Goal: Information Seeking & Learning: Learn about a topic

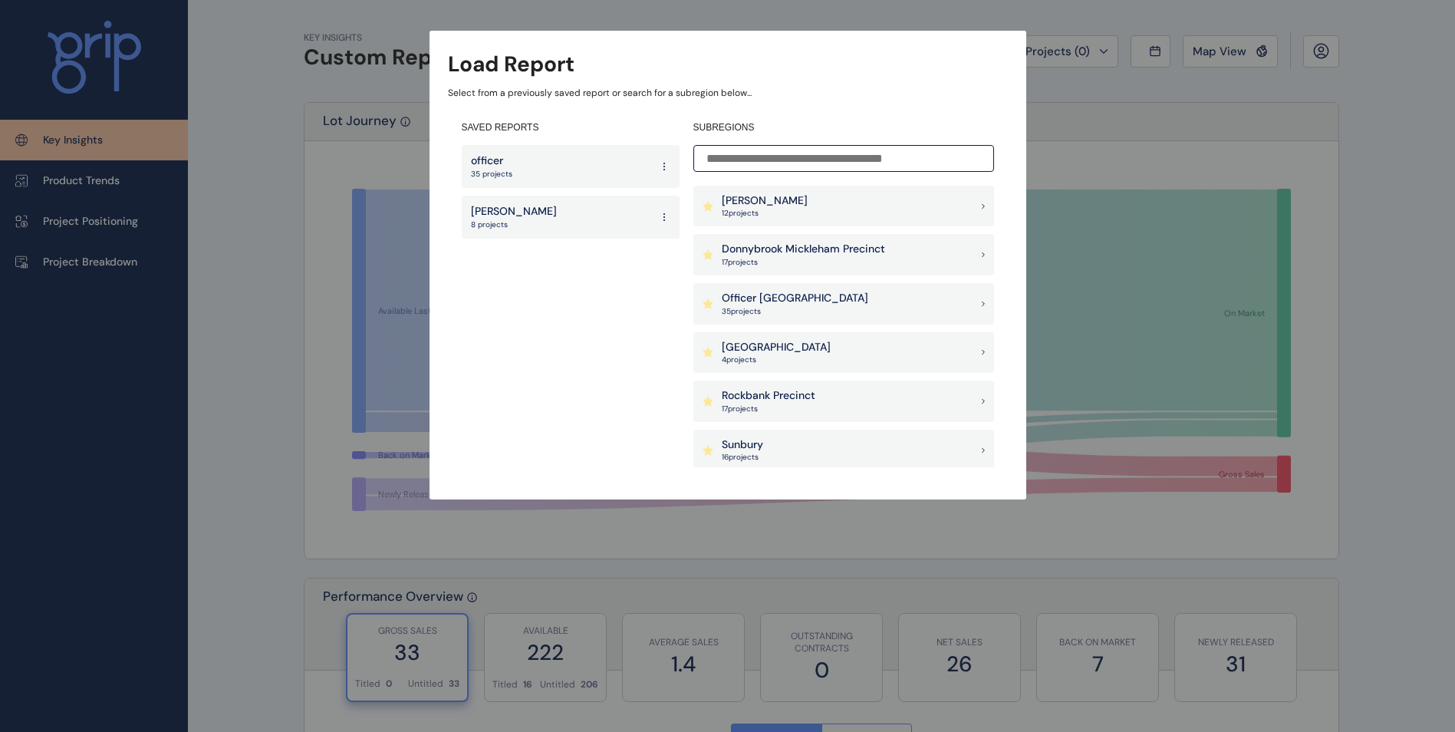
click at [822, 344] on div "Pakenham East 4 project s" at bounding box center [844, 352] width 301 height 41
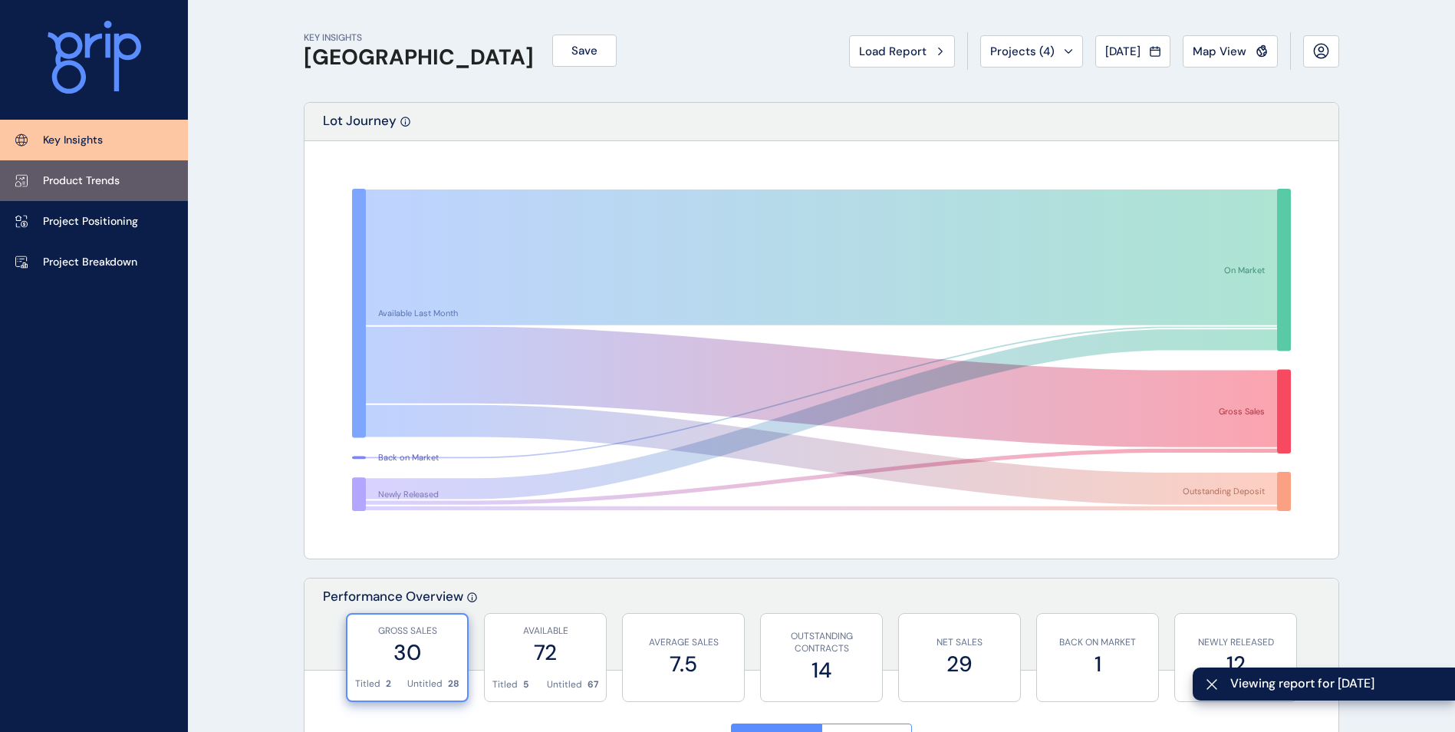
click at [118, 187] on p "Product Trends" at bounding box center [81, 180] width 77 height 15
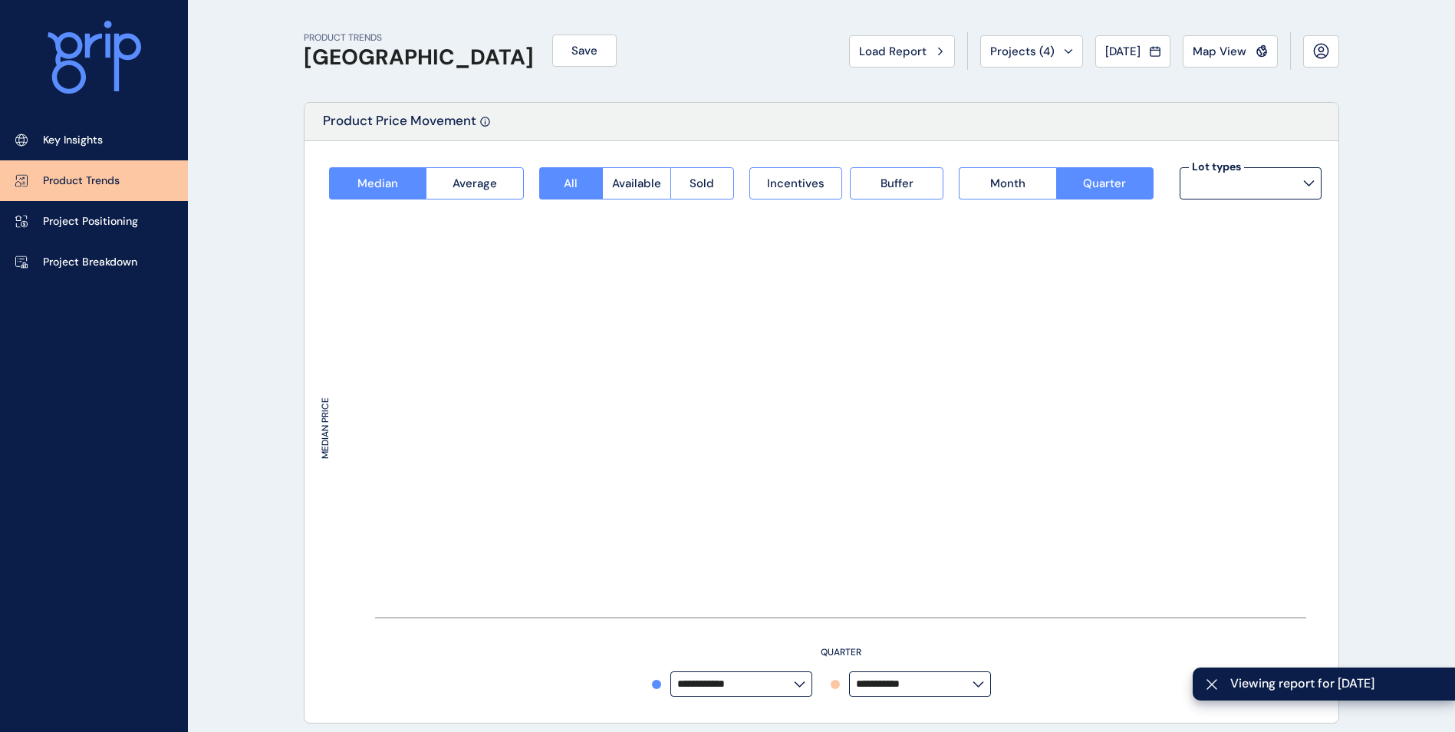
type input "**********"
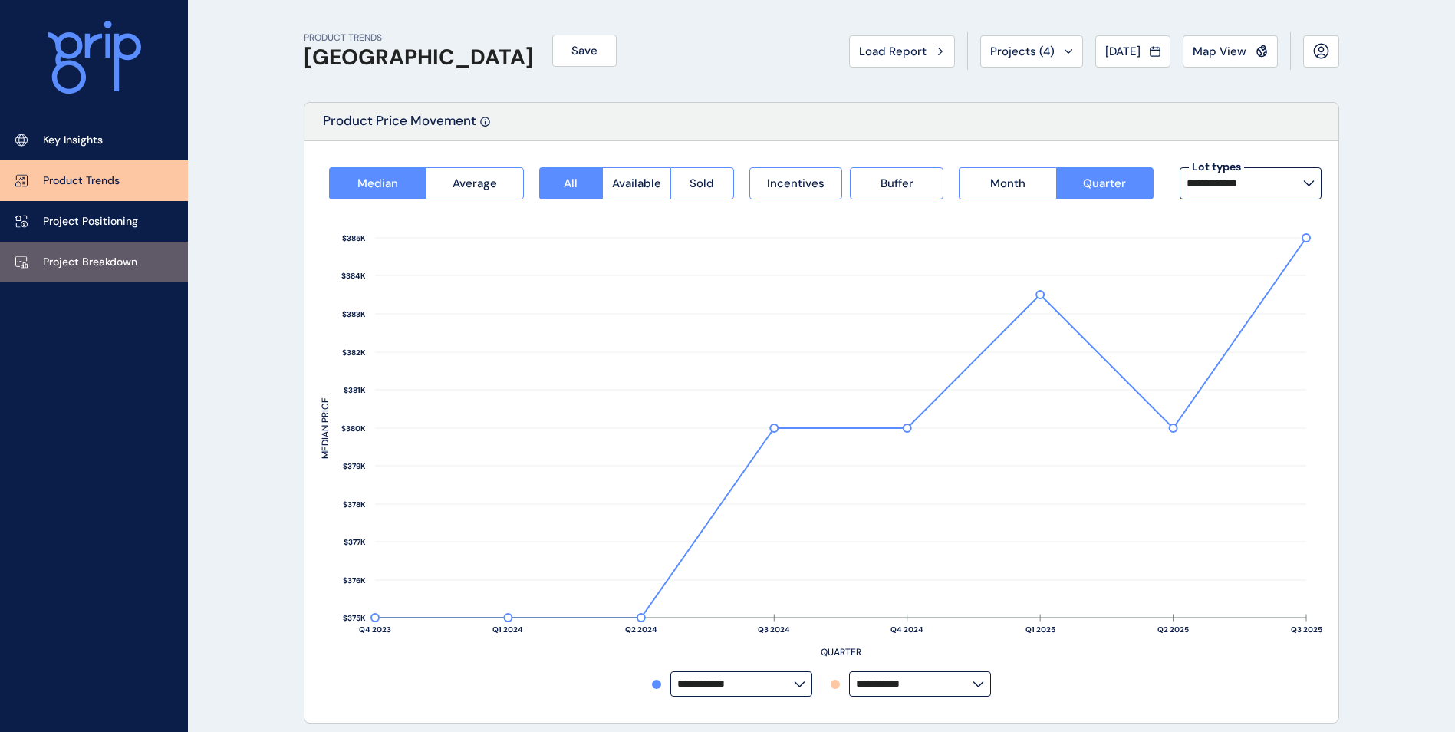
click at [69, 251] on link "Project Breakdown" at bounding box center [94, 262] width 188 height 41
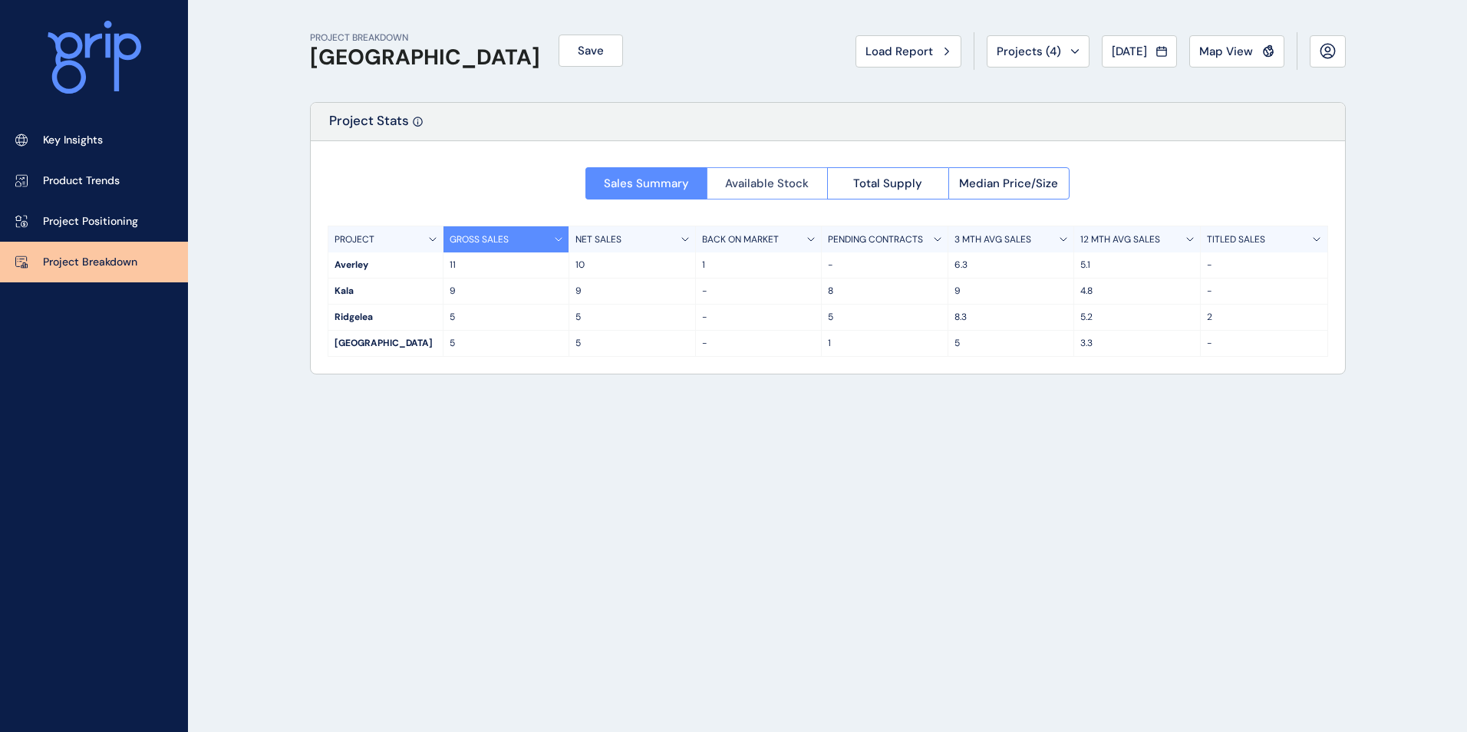
click at [755, 184] on span "Available Stock" at bounding box center [767, 183] width 84 height 15
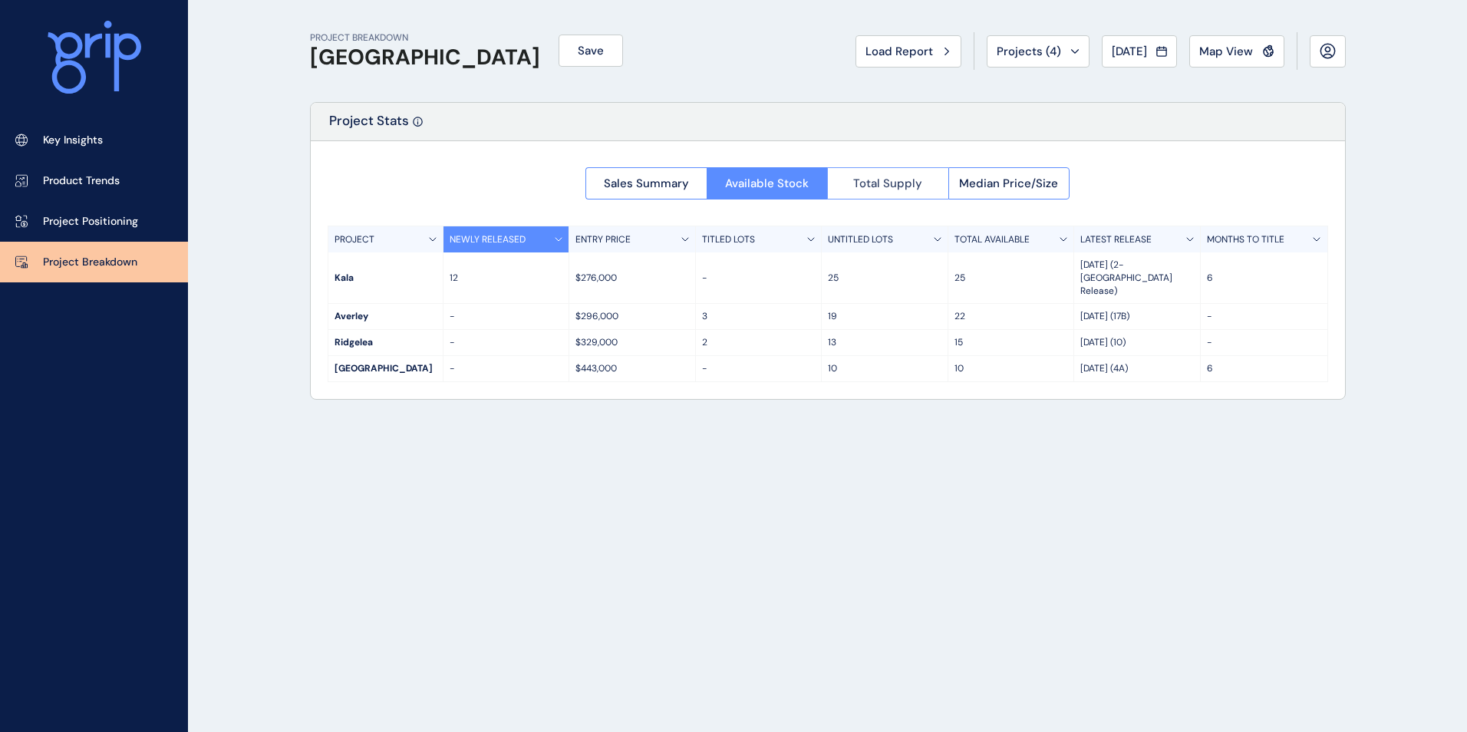
drag, startPoint x: 865, startPoint y: 177, endPoint x: 855, endPoint y: 182, distance: 11.0
click at [855, 182] on span "Total Supply" at bounding box center [887, 183] width 69 height 15
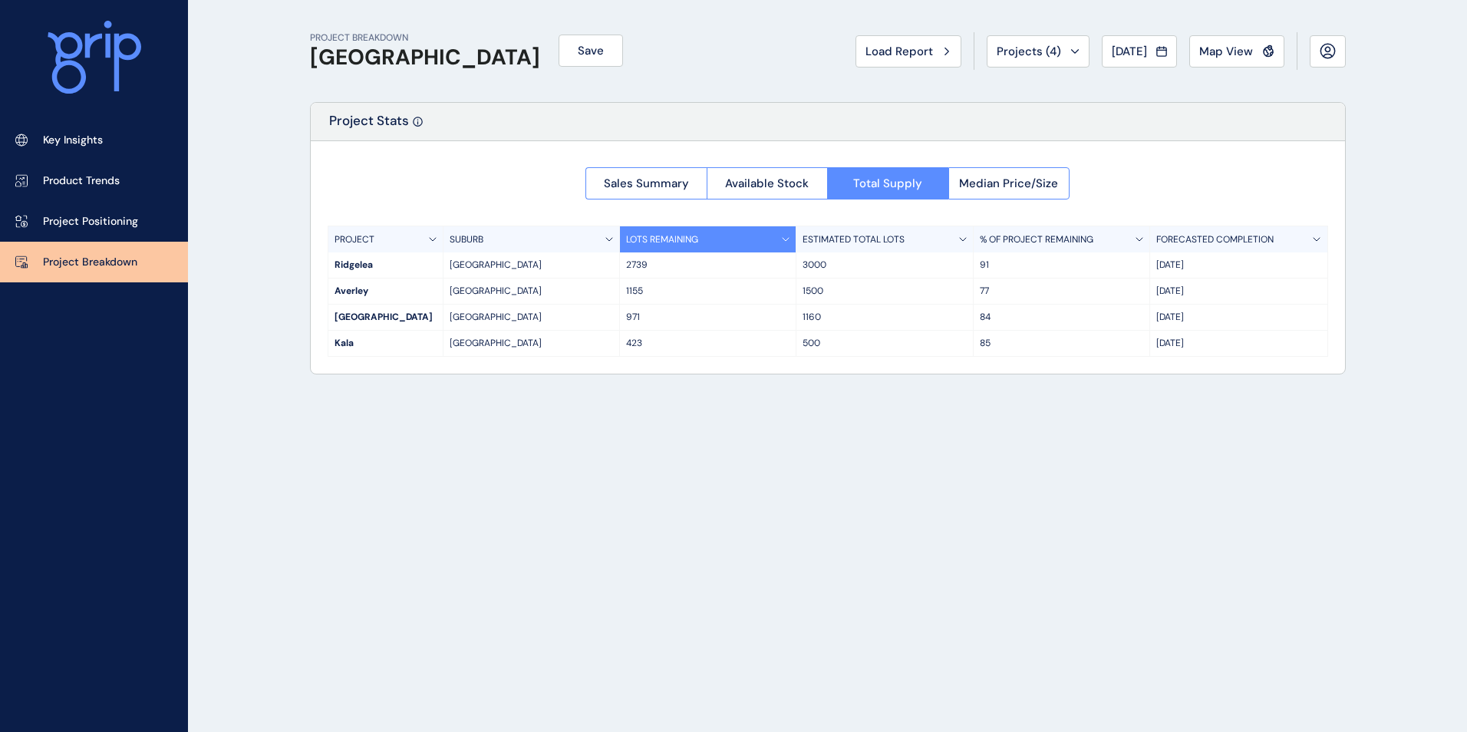
click at [1099, 175] on div "Sales Summary Available Stock Total Supply Median Price/Size PROJECT SUBURB LOT…" at bounding box center [828, 257] width 1034 height 232
click at [1054, 188] on span "Median Price/Size" at bounding box center [1008, 183] width 99 height 15
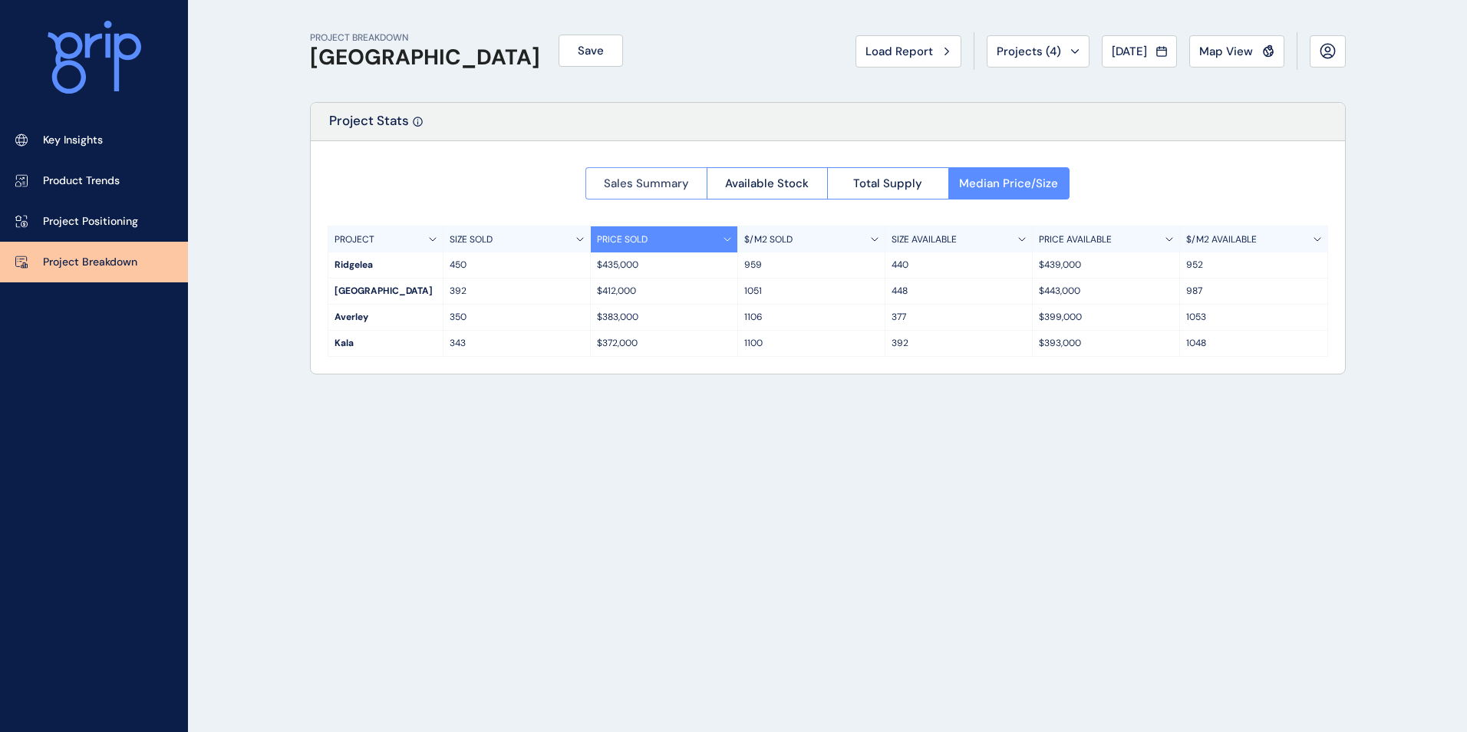
click at [651, 170] on button "Sales Summary" at bounding box center [645, 183] width 121 height 32
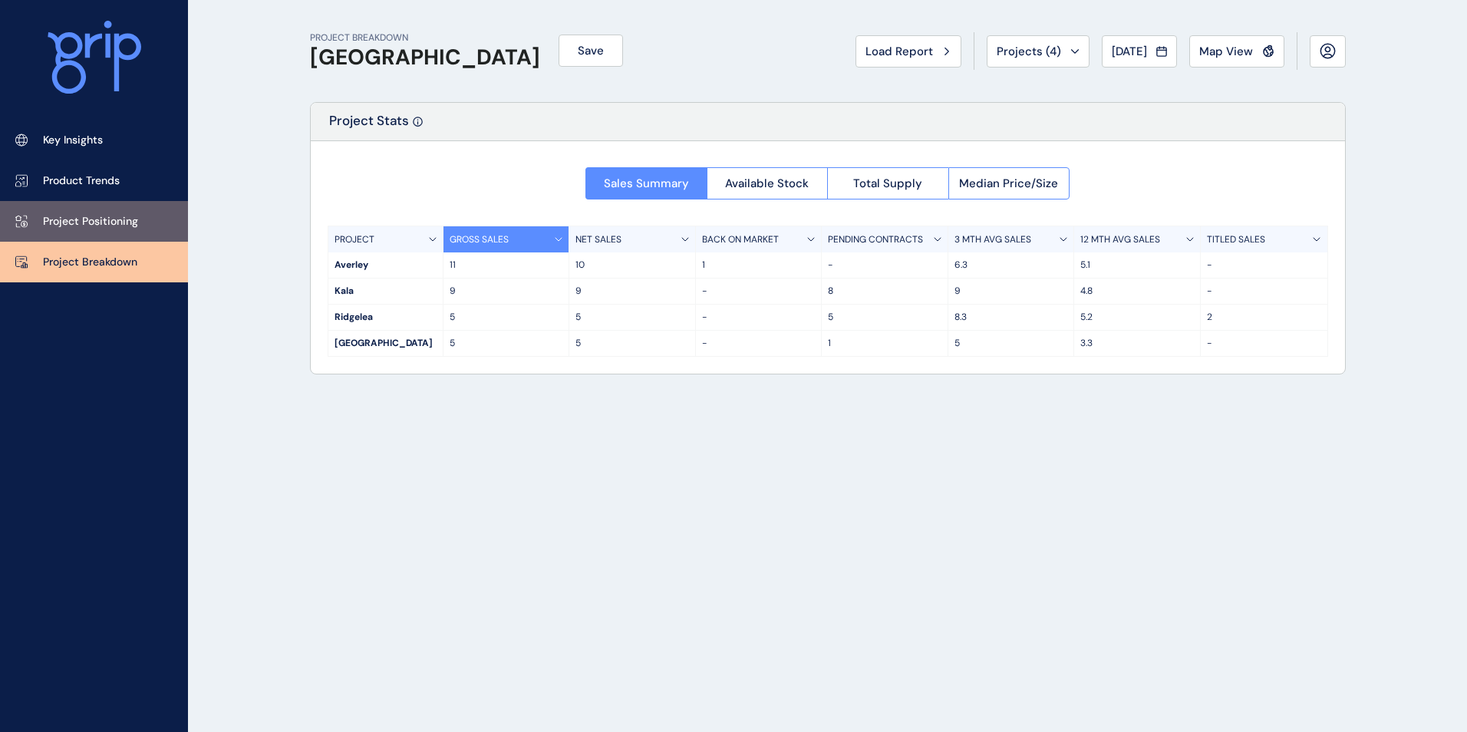
click at [143, 220] on link "Project Positioning" at bounding box center [94, 221] width 188 height 41
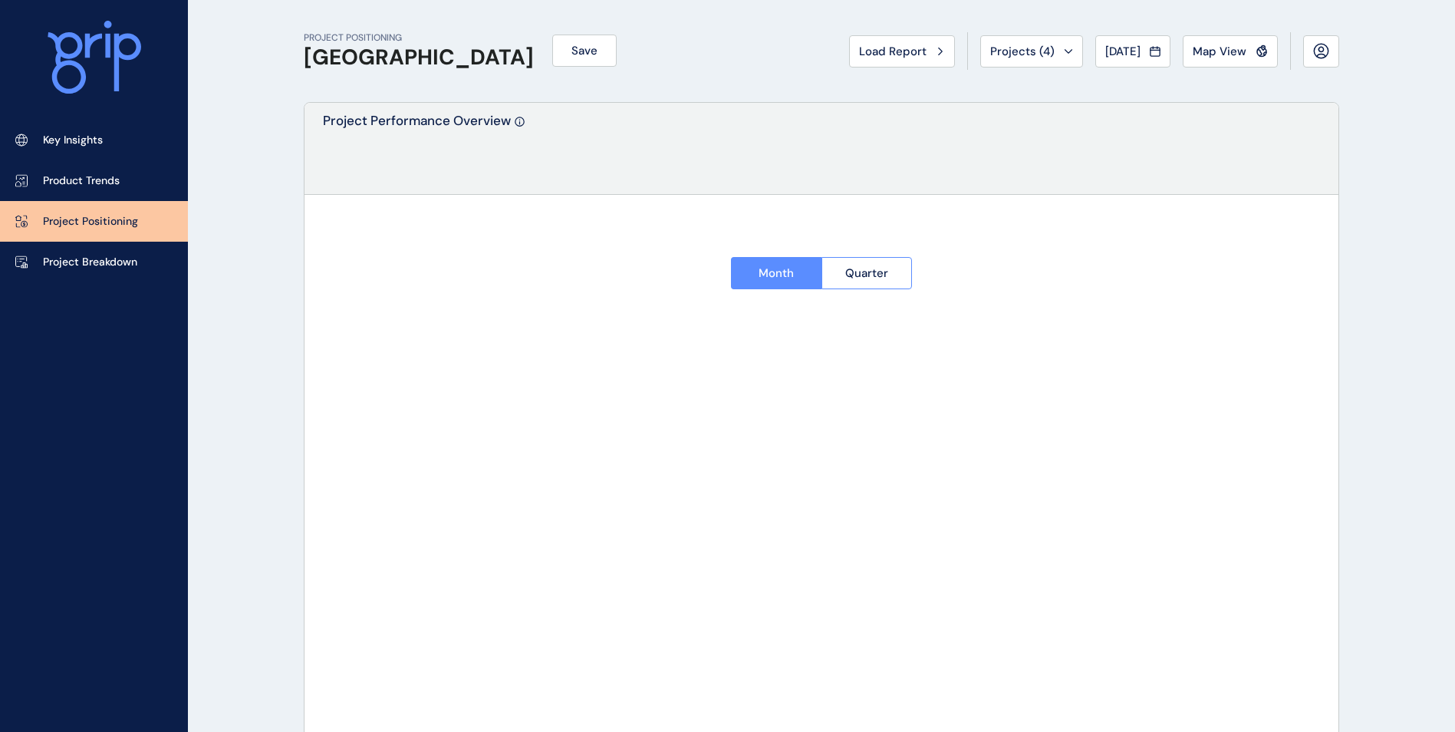
type input "*******"
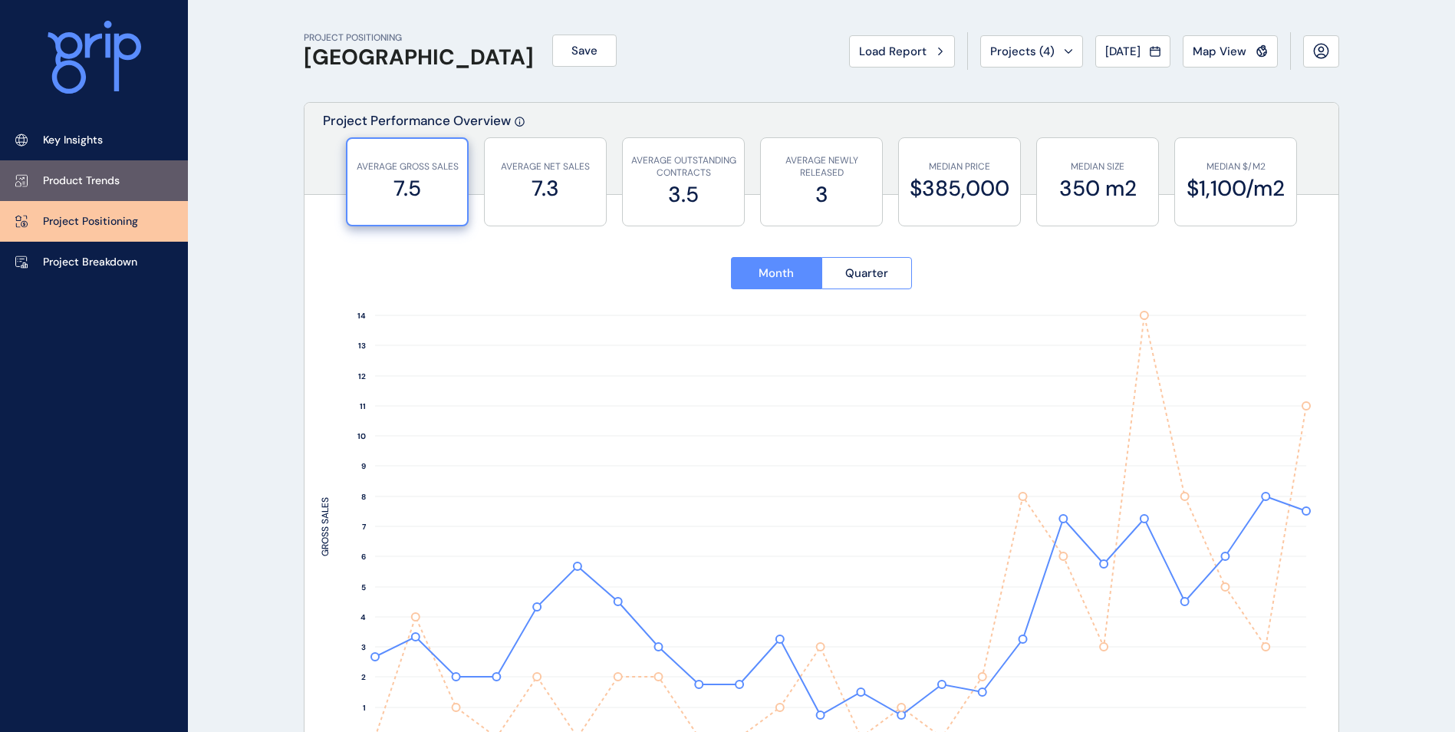
click at [75, 170] on link "Product Trends" at bounding box center [94, 180] width 188 height 41
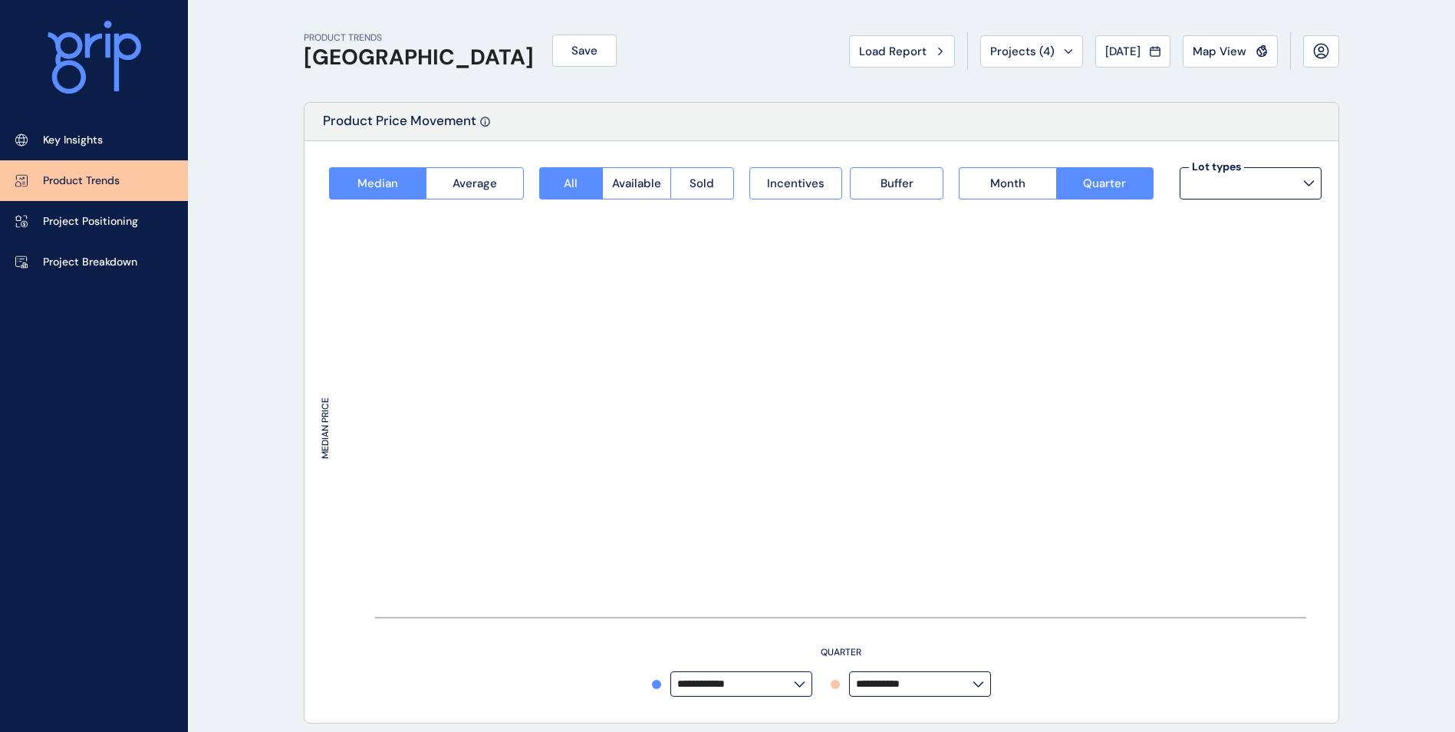
type input "**********"
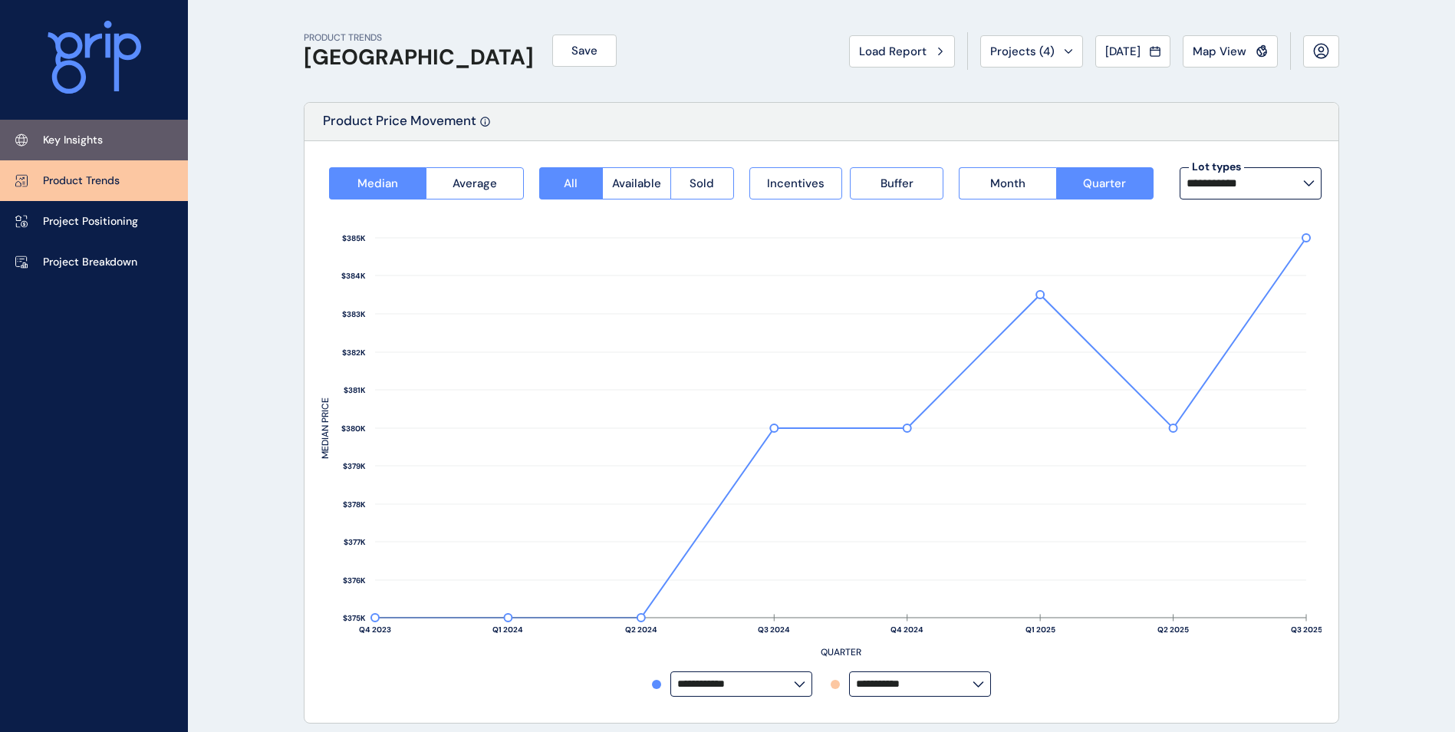
click at [97, 131] on link "Key Insights" at bounding box center [94, 140] width 188 height 41
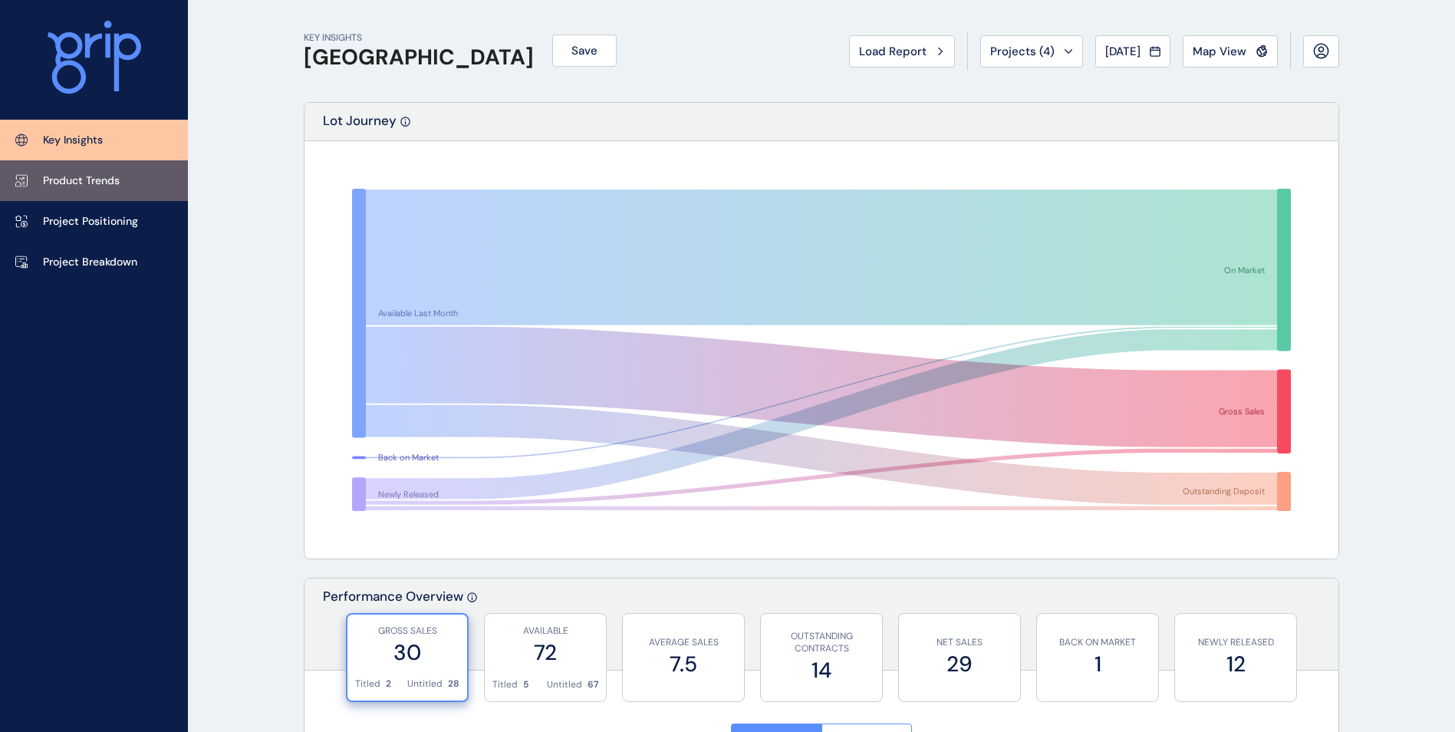
click at [81, 173] on p "Product Trends" at bounding box center [81, 180] width 77 height 15
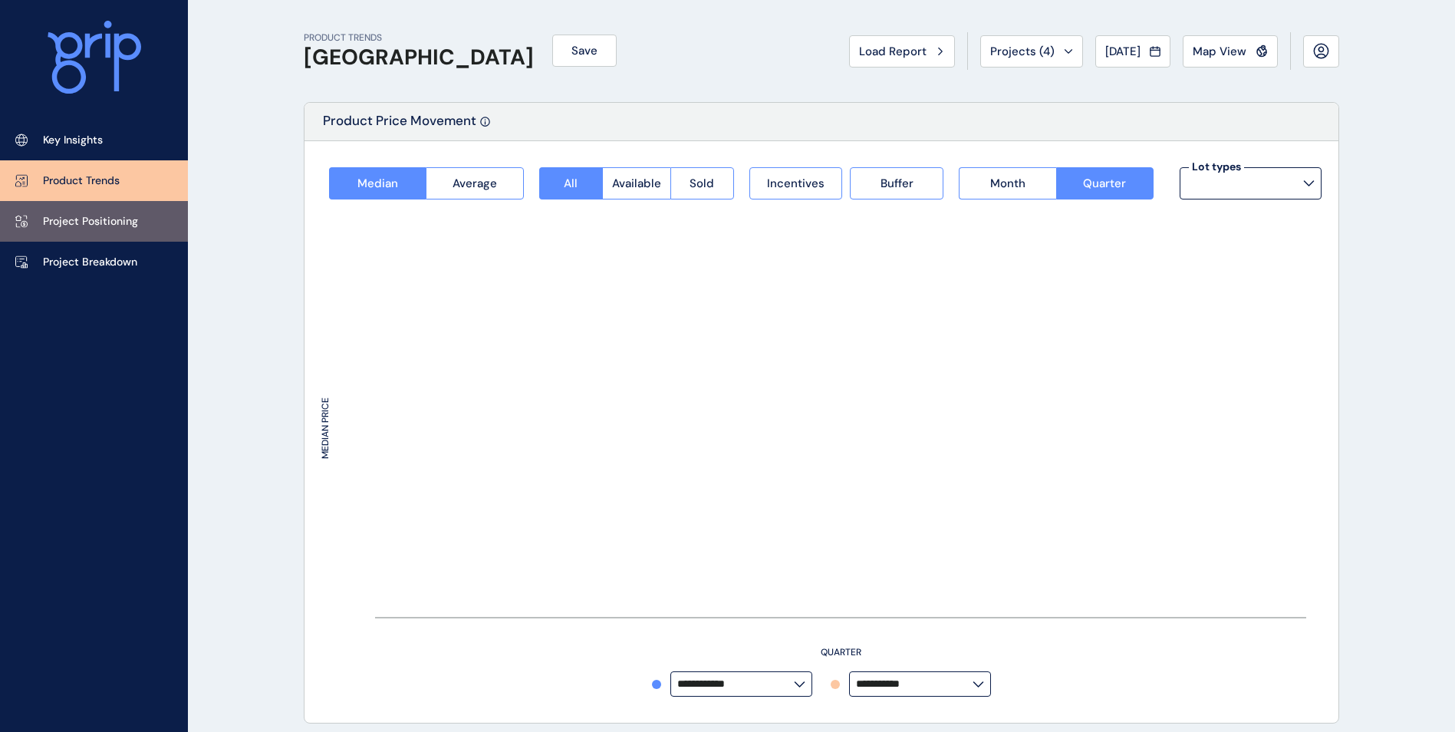
type input "**********"
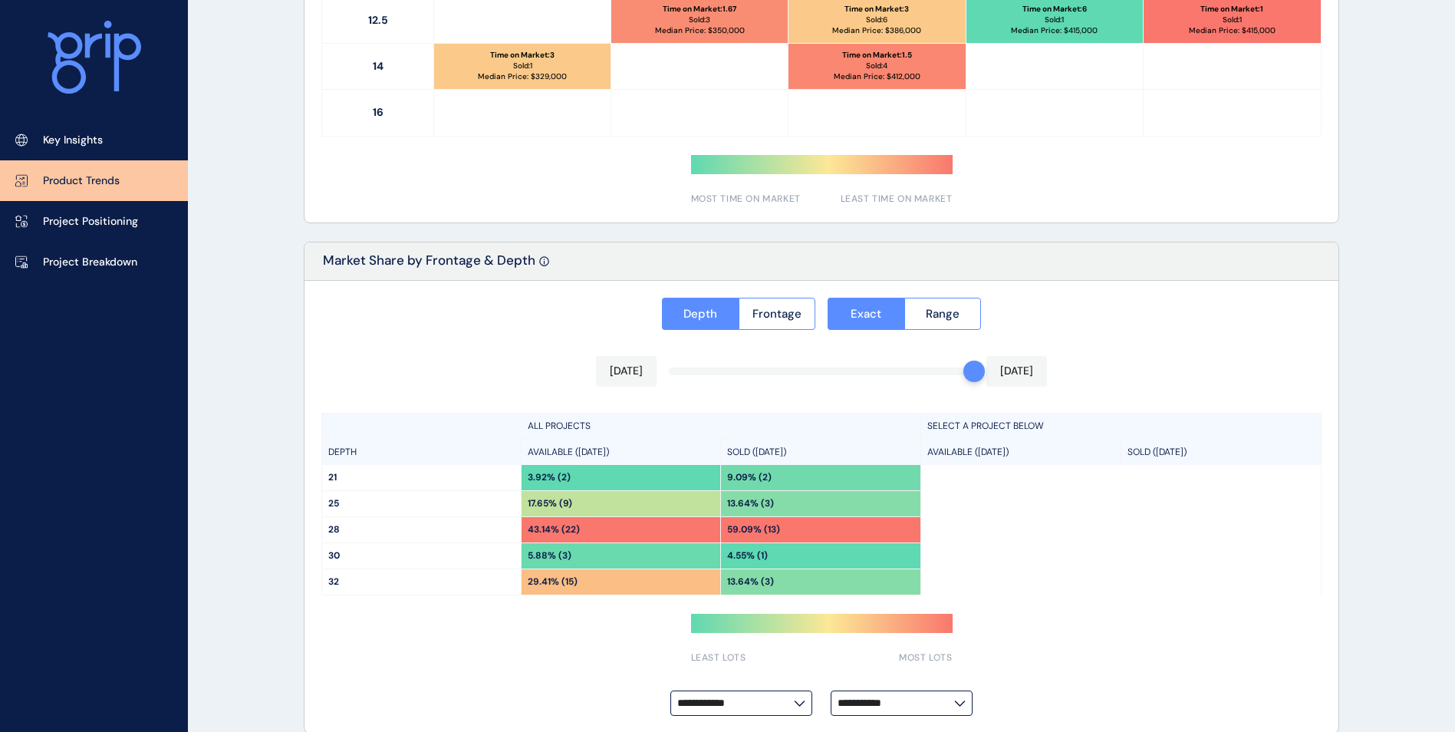
scroll to position [1063, 0]
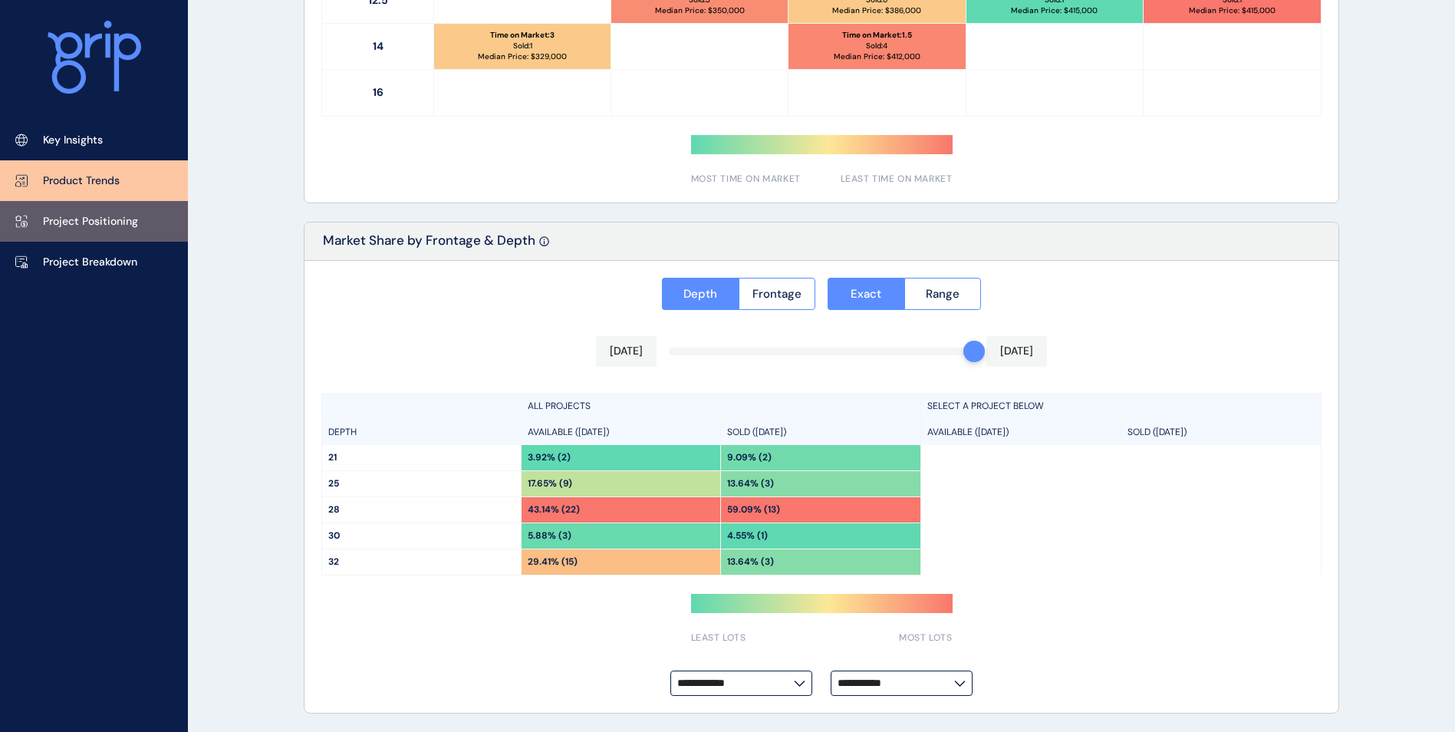
click at [126, 227] on p "Project Positioning" at bounding box center [90, 221] width 95 height 15
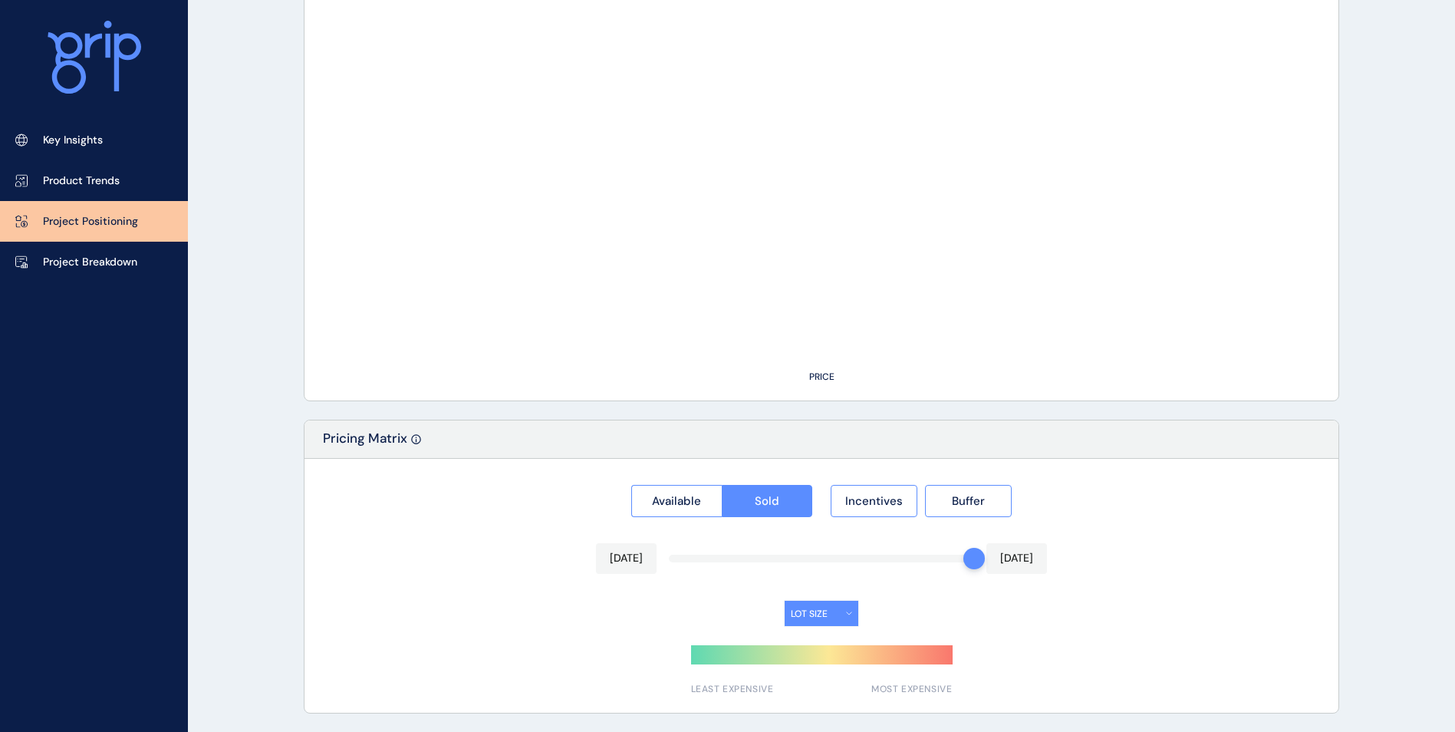
type input "*******"
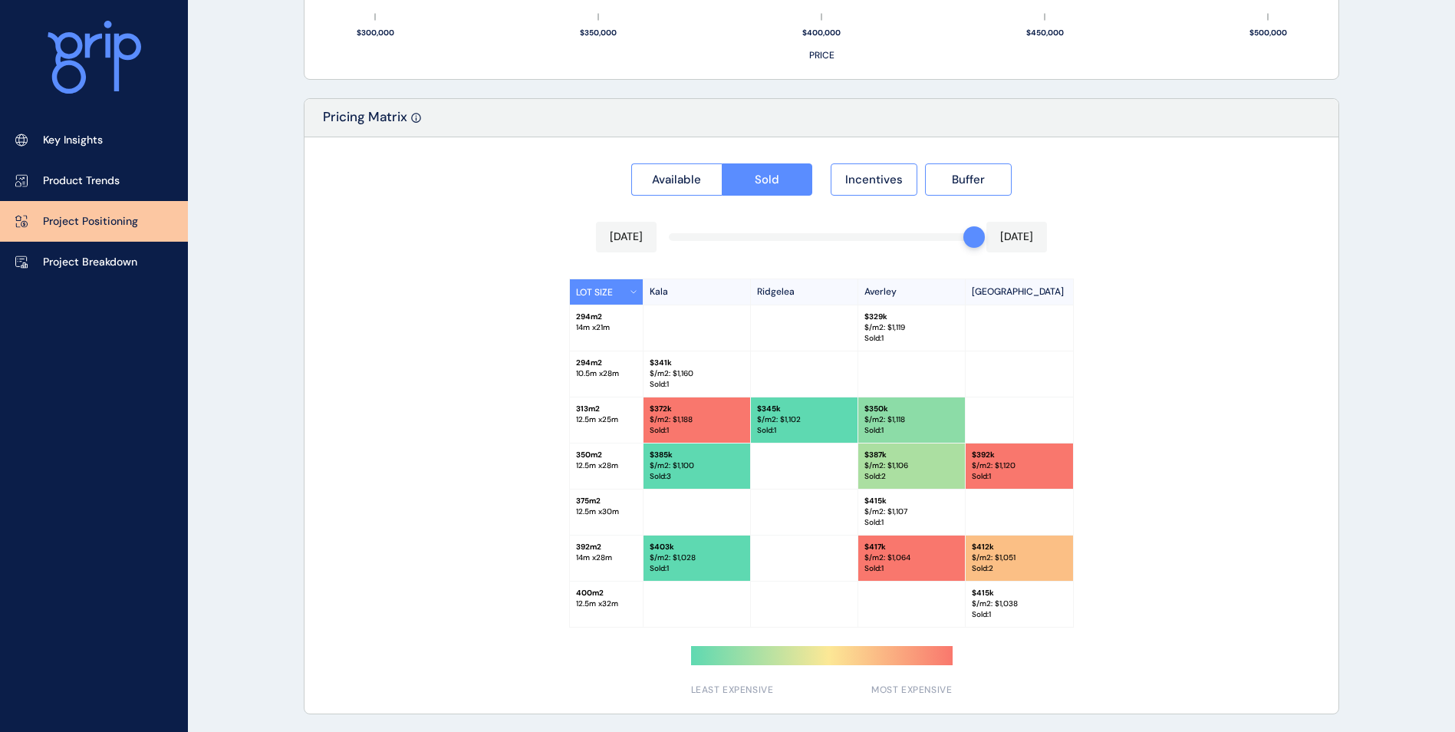
scroll to position [1358, 0]
click at [78, 249] on link "Project Breakdown" at bounding box center [94, 262] width 188 height 41
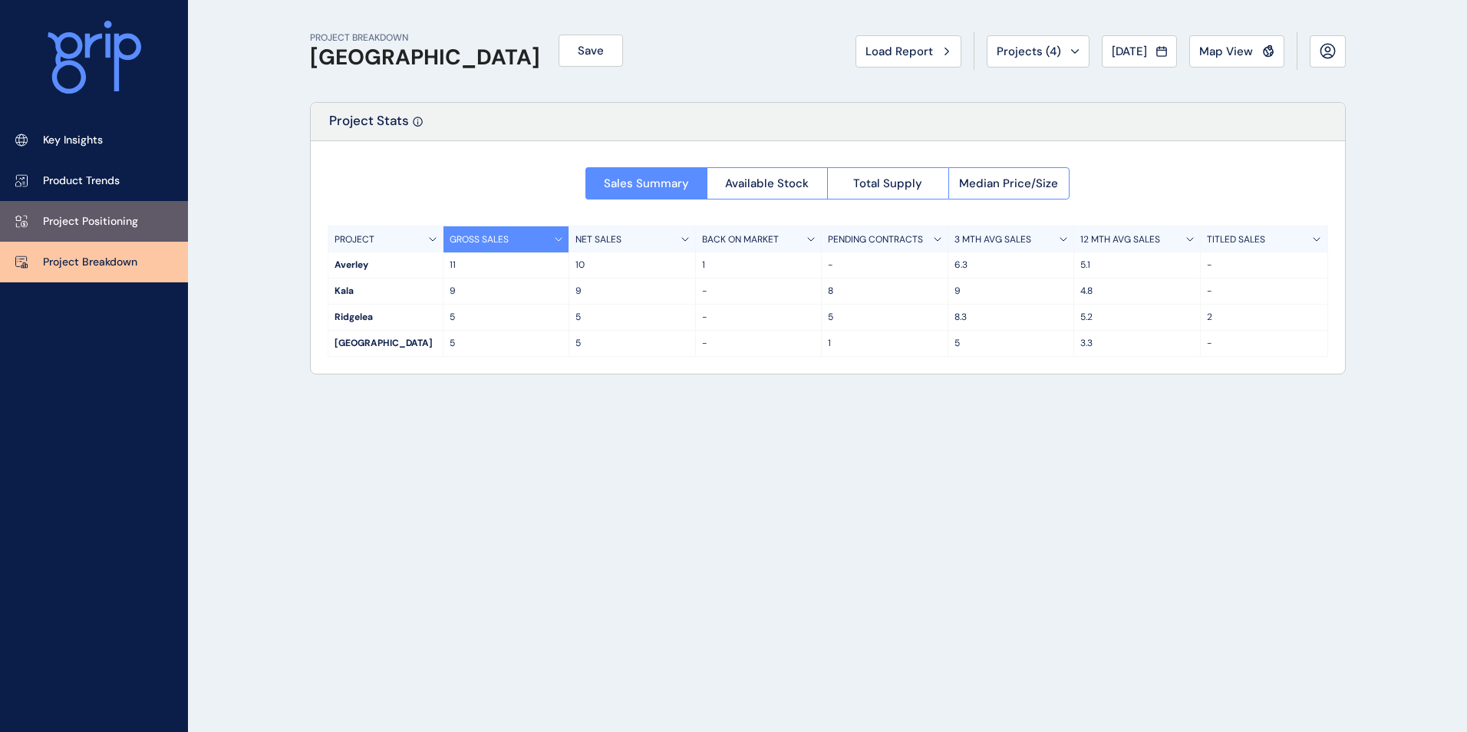
click at [112, 234] on link "Project Positioning" at bounding box center [94, 221] width 188 height 41
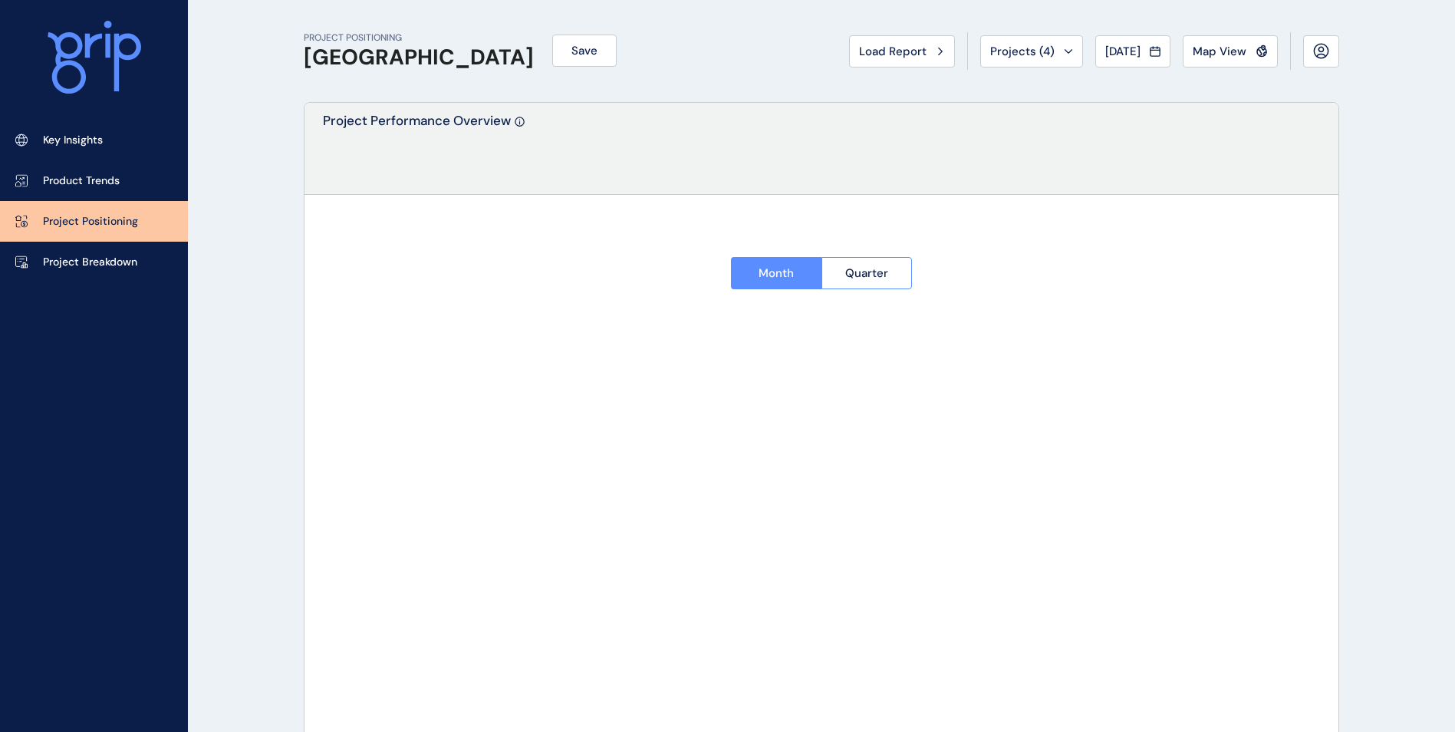
type input "*******"
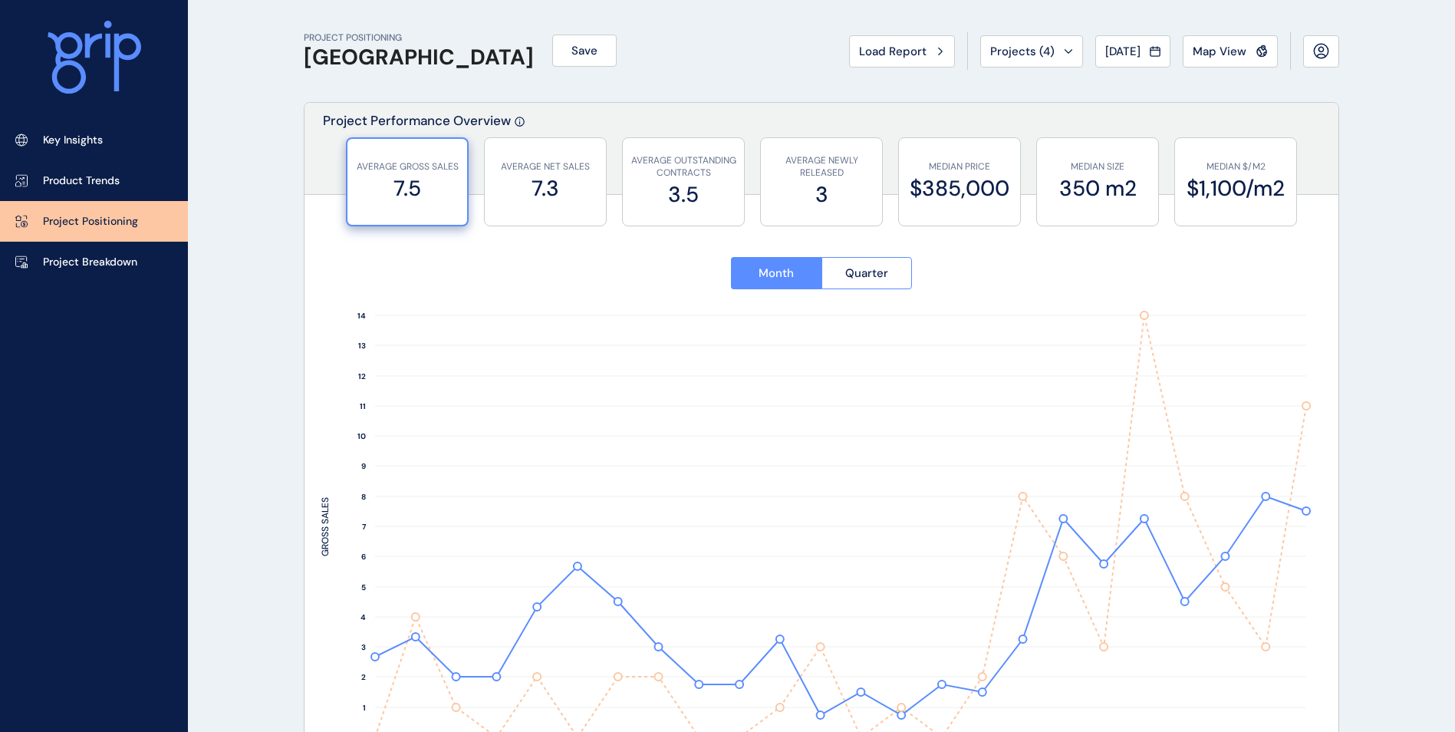
click at [426, 205] on div "AVERAGE GROSS SALES 7.5" at bounding box center [407, 182] width 104 height 86
click at [523, 163] on p "AVERAGE NET SALES" at bounding box center [546, 166] width 106 height 13
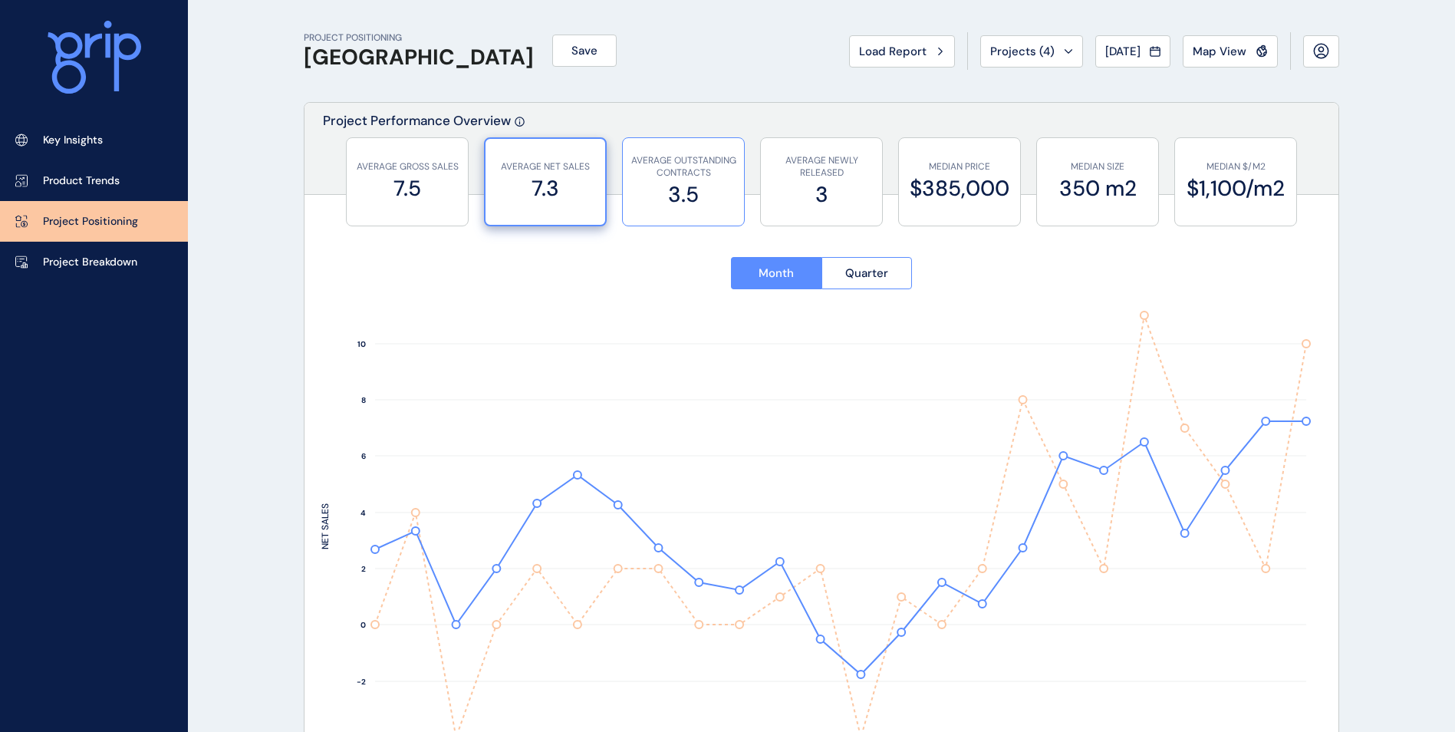
click at [704, 169] on p "AVERAGE OUTSTANDING CONTRACTS" at bounding box center [684, 167] width 106 height 26
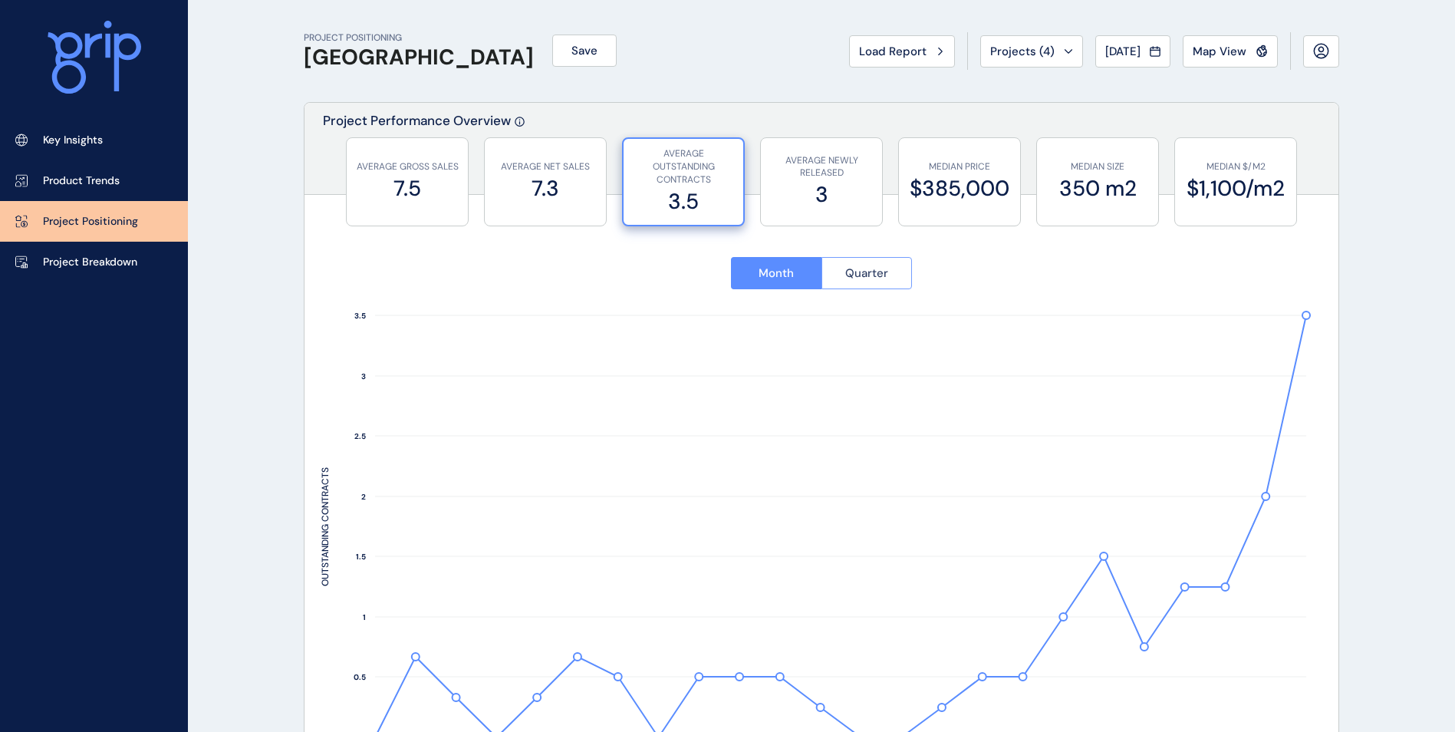
click at [849, 275] on span "Quarter" at bounding box center [867, 272] width 43 height 15
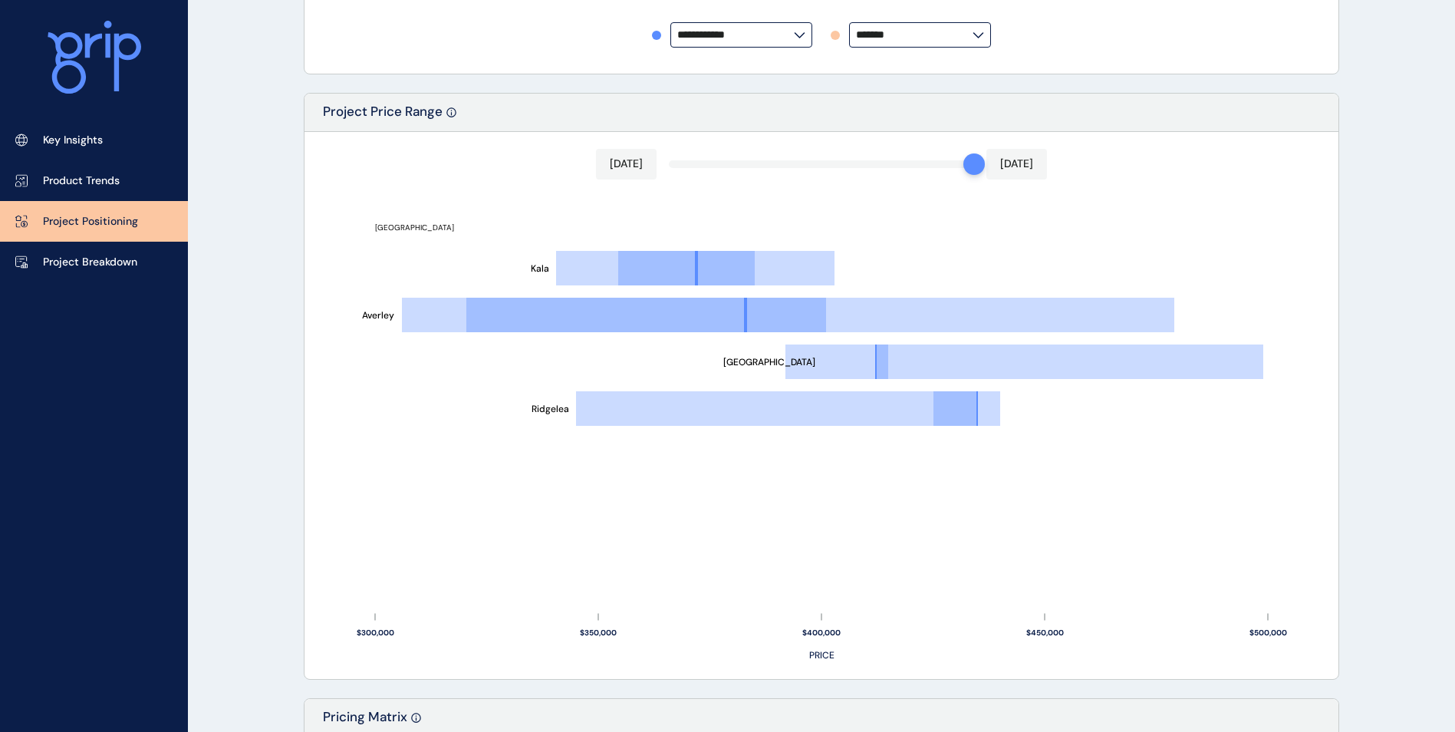
scroll to position [767, 0]
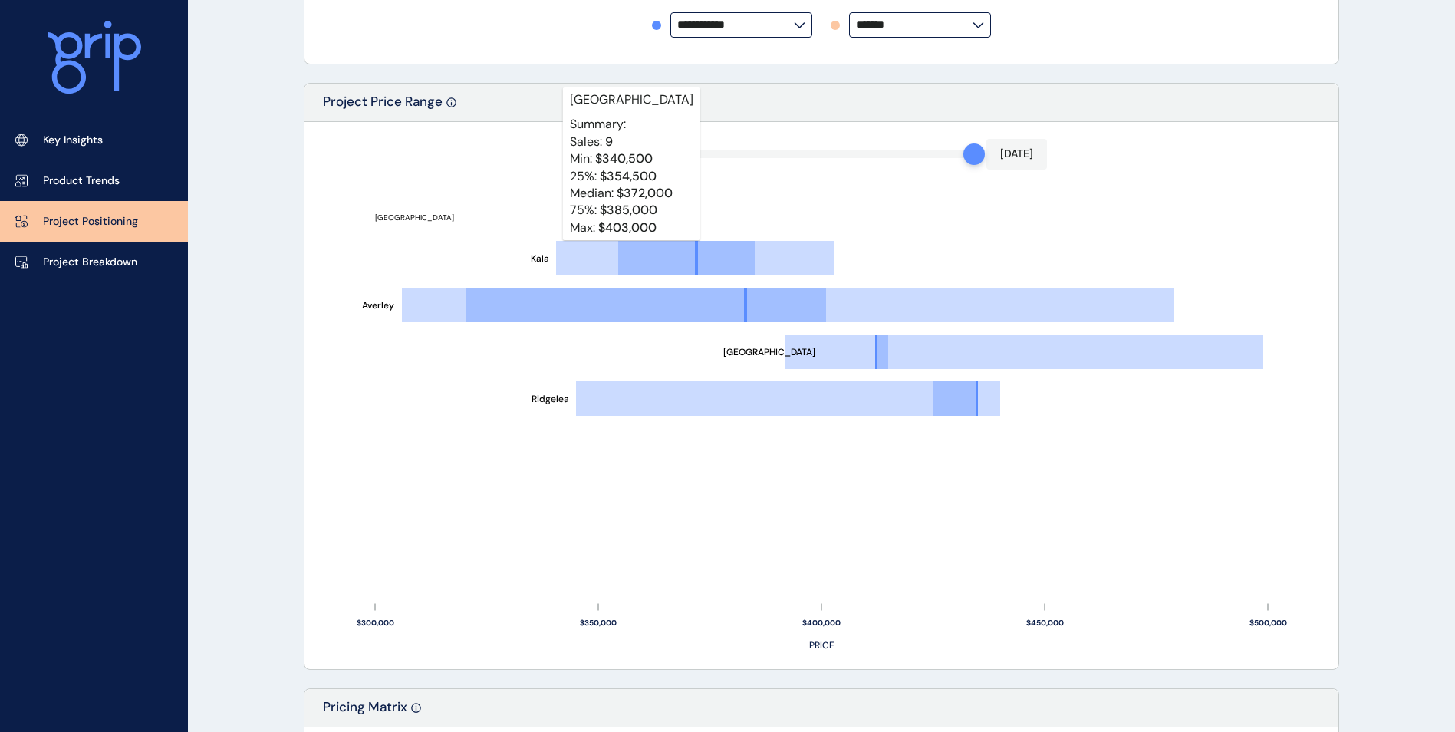
click at [631, 251] on rect at bounding box center [686, 258] width 137 height 35
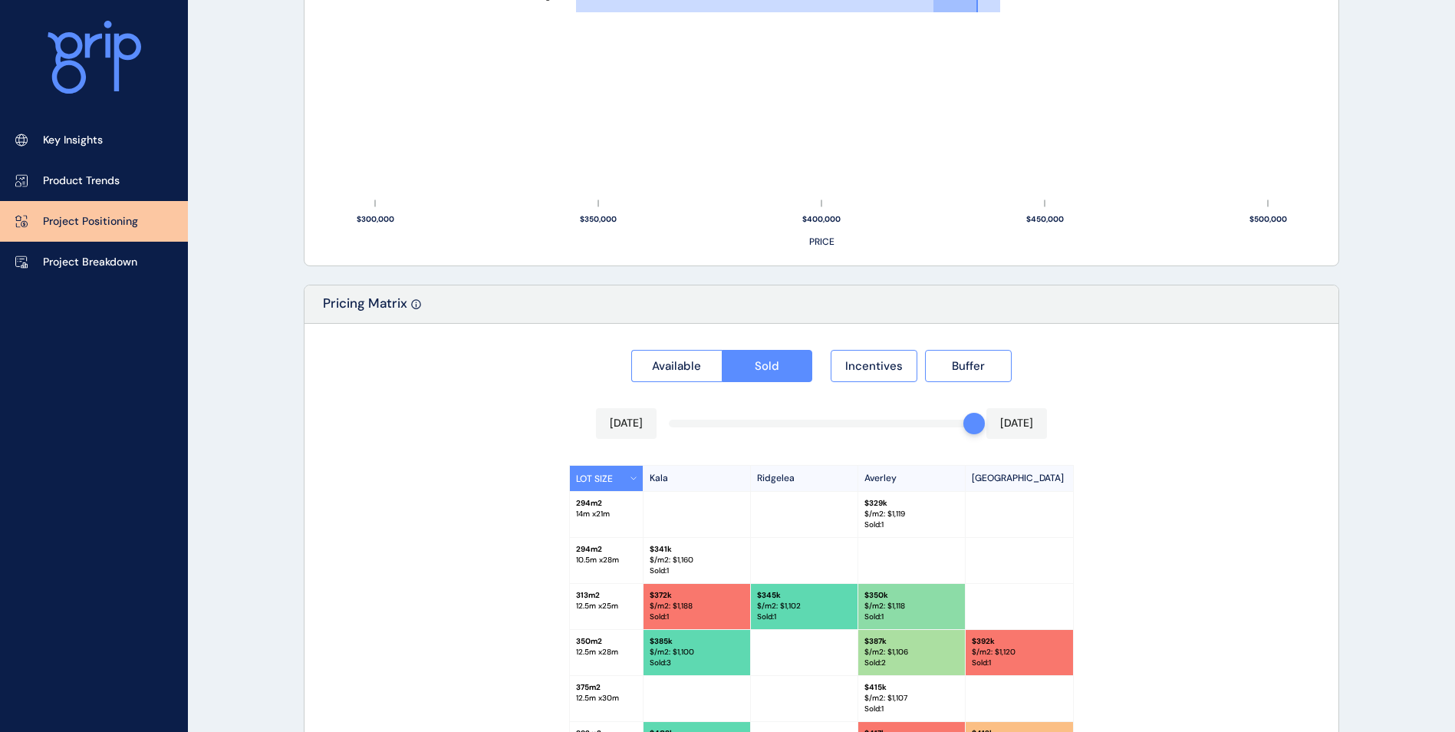
scroll to position [1358, 0]
